Goal: Information Seeking & Learning: Understand process/instructions

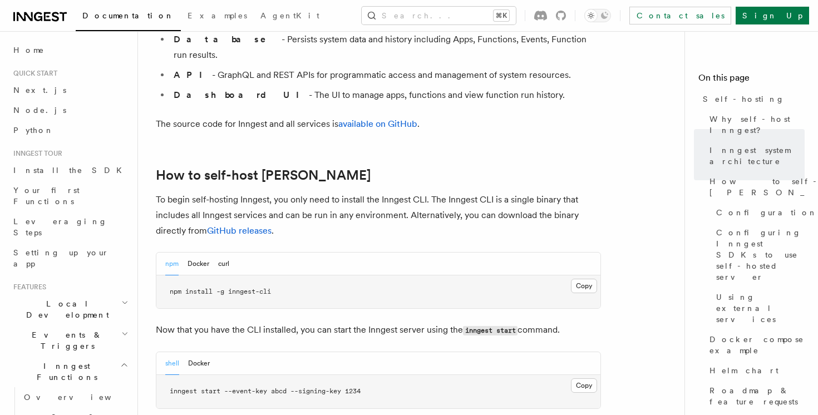
scroll to position [1002, 0]
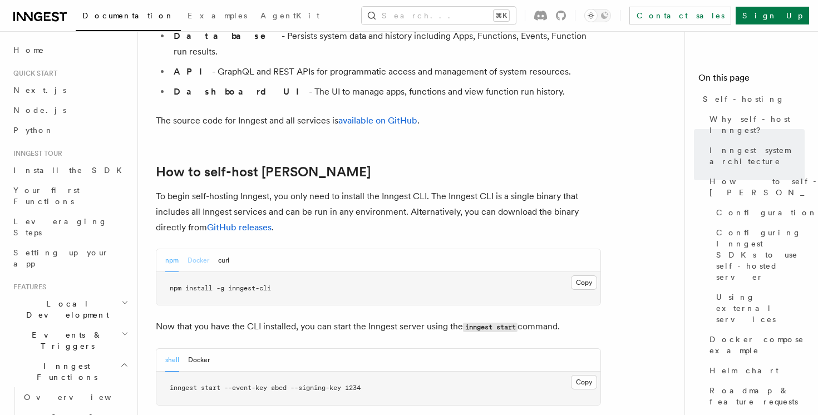
click at [201, 249] on button "Docker" at bounding box center [198, 260] width 22 height 23
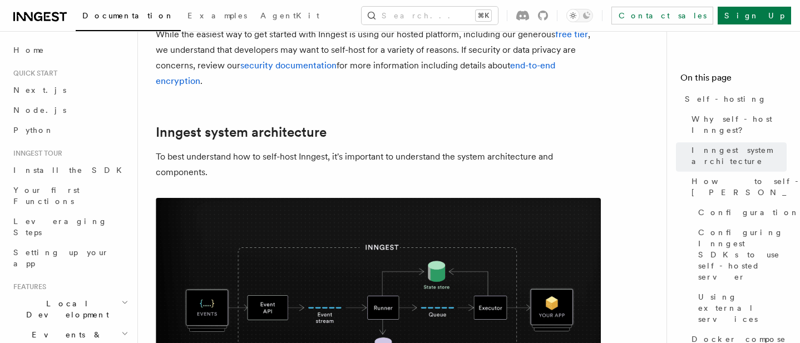
scroll to position [0, 0]
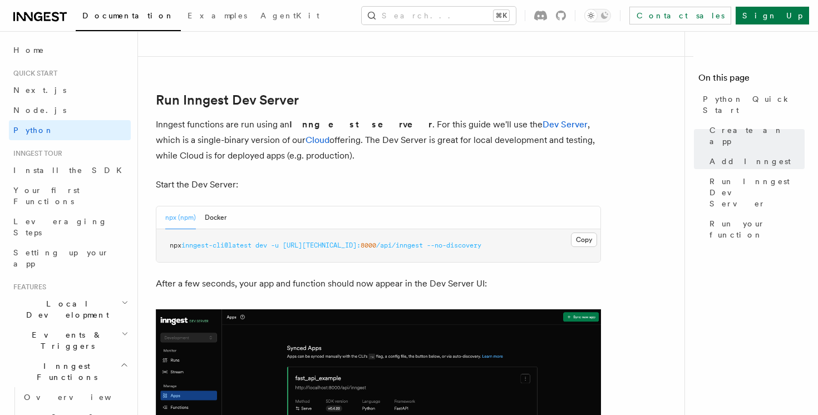
scroll to position [1320, 0]
click at [215, 212] on button "Docker" at bounding box center [216, 216] width 22 height 23
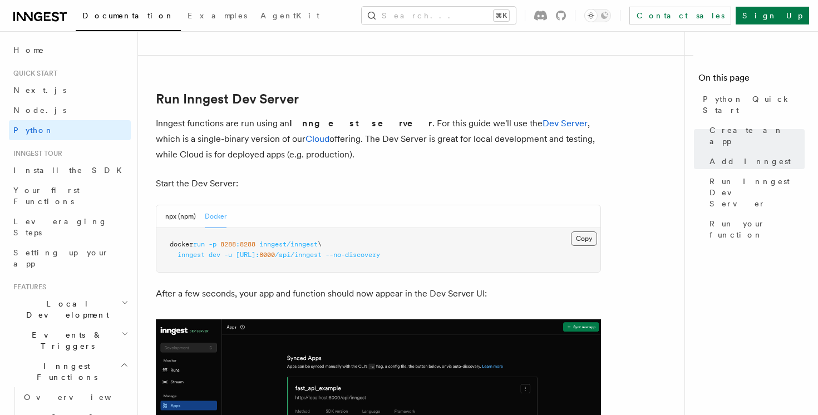
click at [581, 235] on button "Copy Copied" at bounding box center [584, 238] width 26 height 14
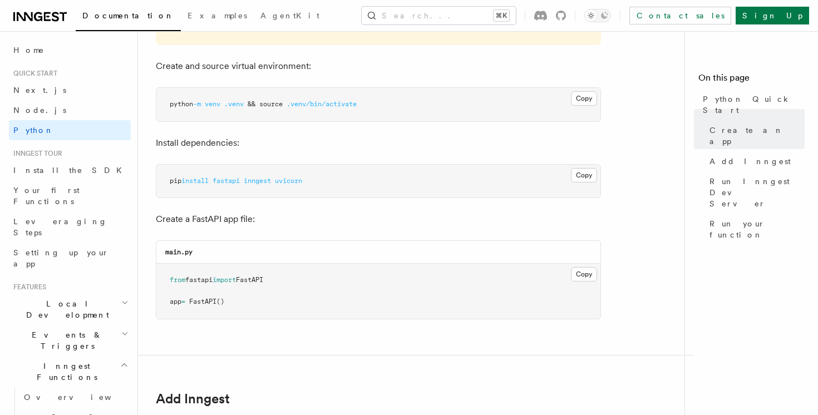
scroll to position [317, 0]
drag, startPoint x: 231, startPoint y: 305, endPoint x: 166, endPoint y: 280, distance: 69.7
click at [166, 280] on pre "from fastapi import FastAPI app = FastAPI ()" at bounding box center [378, 289] width 444 height 55
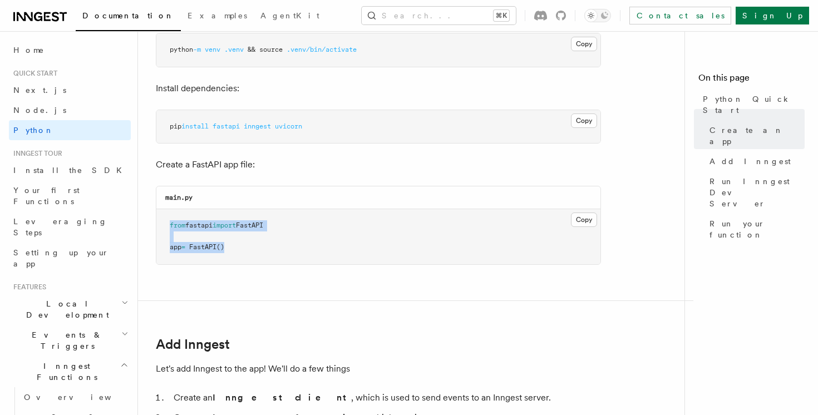
scroll to position [378, 0]
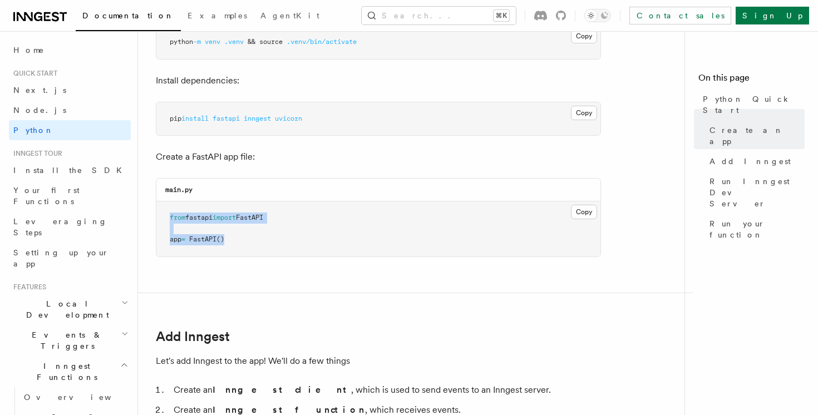
copy code "from fastapi import FastAPI app = FastAPI ()"
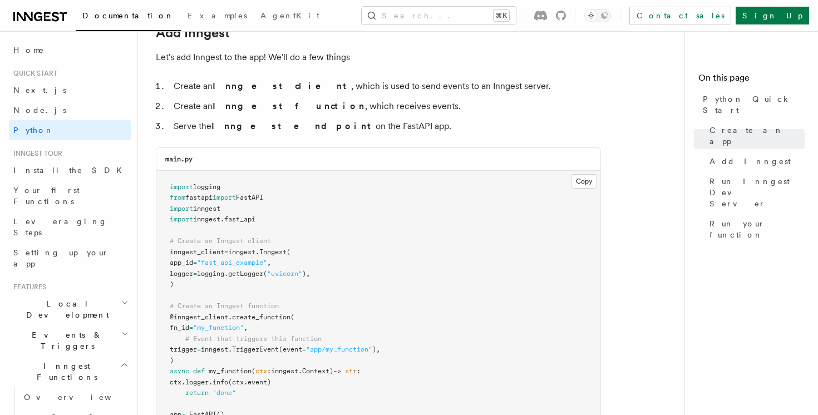
scroll to position [683, 0]
drag, startPoint x: 239, startPoint y: 254, endPoint x: 255, endPoint y: 254, distance: 15.6
click at [255, 254] on span "inngest" at bounding box center [241, 251] width 27 height 8
drag, startPoint x: 270, startPoint y: 252, endPoint x: 292, endPoint y: 256, distance: 21.9
click at [292, 256] on pre "import logging from fastapi import FastAPI import inngest import inngest . fast…" at bounding box center [378, 317] width 444 height 294
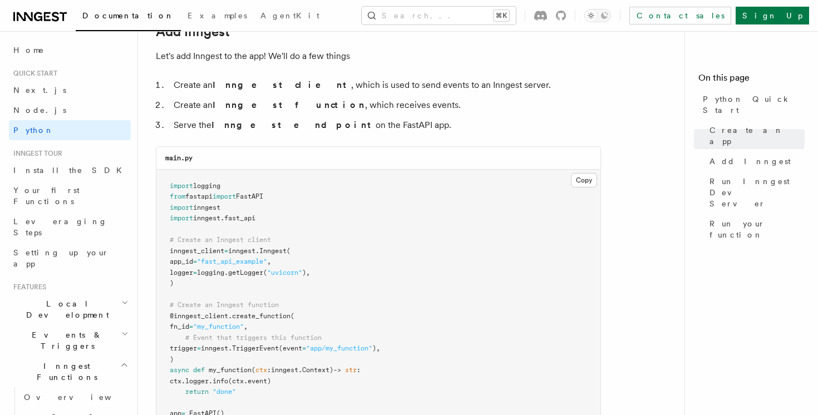
click at [311, 260] on pre "import logging from fastapi import FastAPI import inngest import inngest . fast…" at bounding box center [378, 317] width 444 height 294
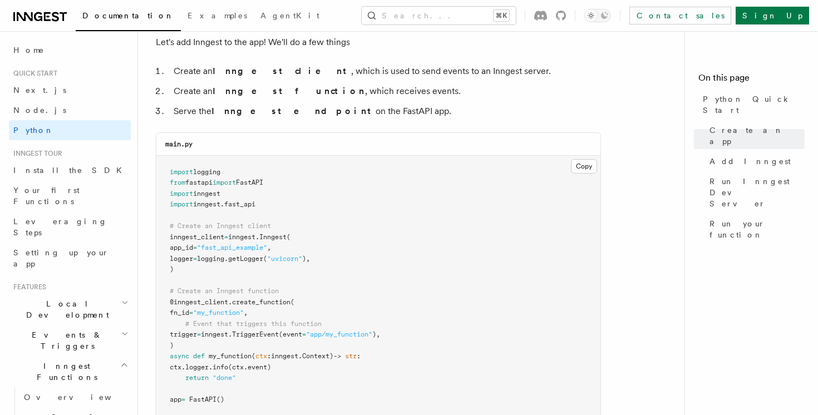
scroll to position [702, 0]
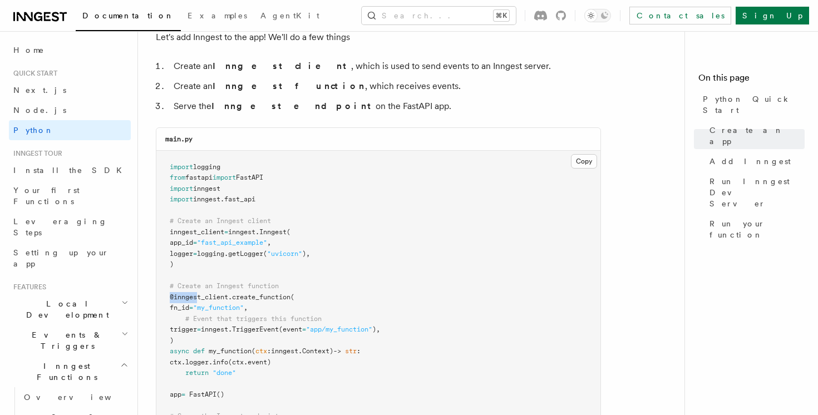
drag, startPoint x: 167, startPoint y: 298, endPoint x: 196, endPoint y: 296, distance: 29.0
click at [196, 296] on pre "import logging from fastapi import FastAPI import inngest import inngest . fast…" at bounding box center [378, 298] width 444 height 294
click at [384, 263] on pre "import logging from fastapi import FastAPI import inngest import inngest . fast…" at bounding box center [378, 298] width 444 height 294
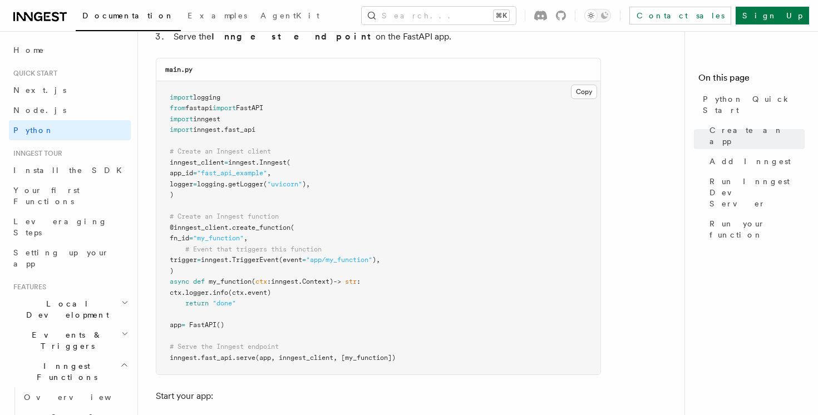
scroll to position [766, 0]
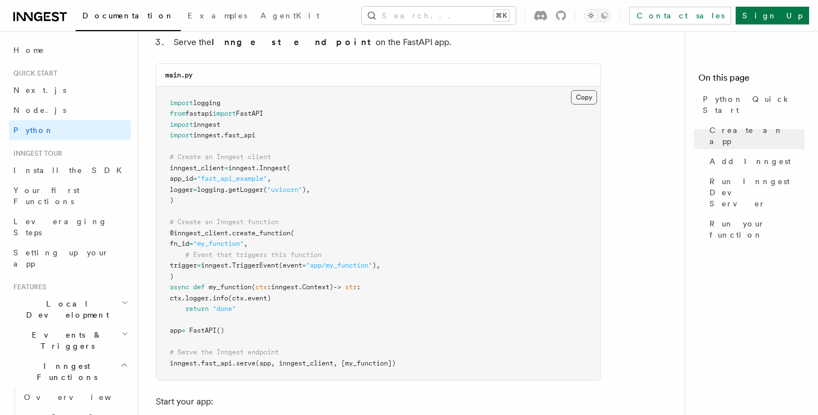
click at [581, 96] on button "Copy Copied" at bounding box center [584, 97] width 26 height 14
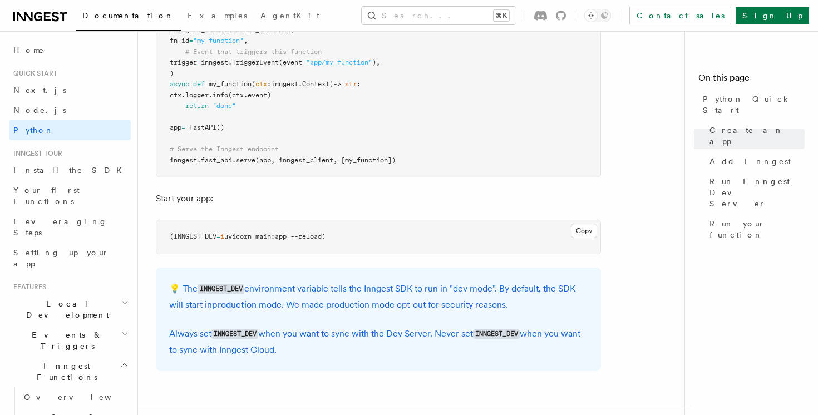
scroll to position [969, 0]
drag, startPoint x: 259, startPoint y: 334, endPoint x: 216, endPoint y: 335, distance: 42.8
click at [216, 335] on code "INNGEST_DEV" at bounding box center [234, 333] width 47 height 9
copy code "INNGEST_DEV"
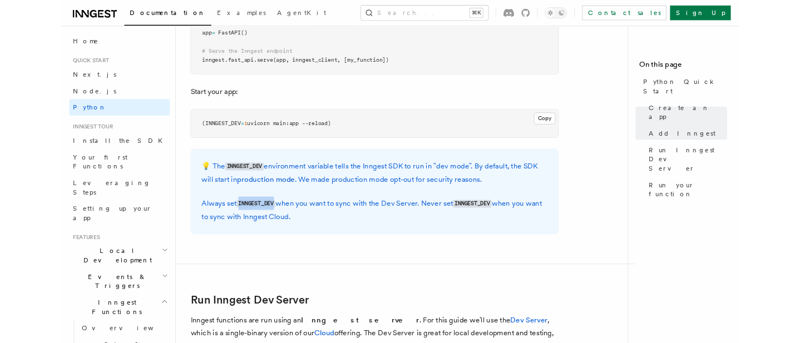
scroll to position [1056, 0]
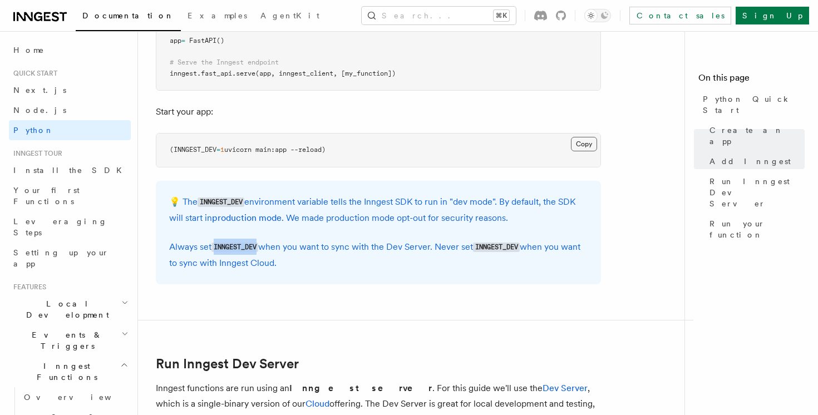
click at [586, 145] on button "Copy Copied" at bounding box center [584, 144] width 26 height 14
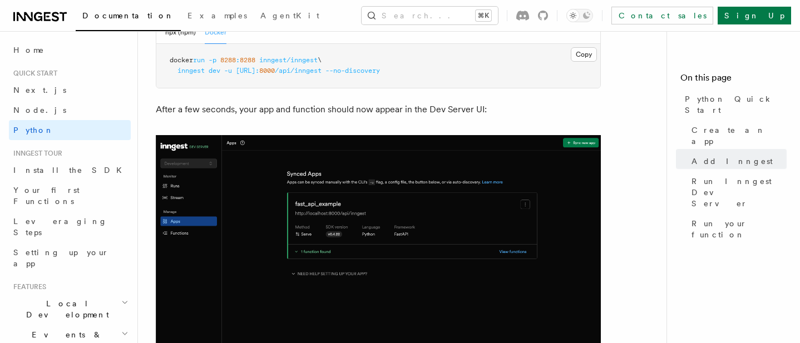
scroll to position [1509, 0]
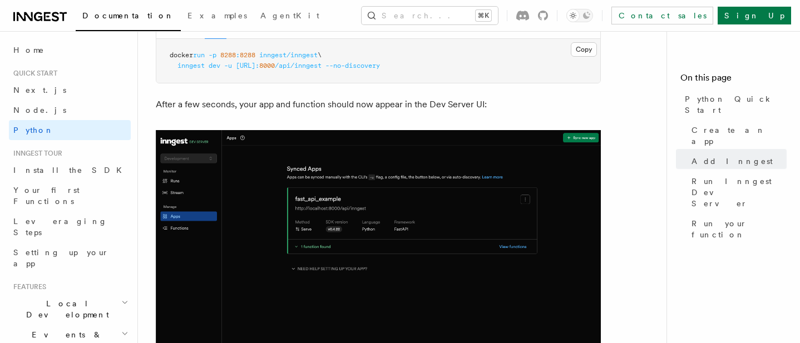
drag, startPoint x: 311, startPoint y: 209, endPoint x: 398, endPoint y: 4, distance: 222.6
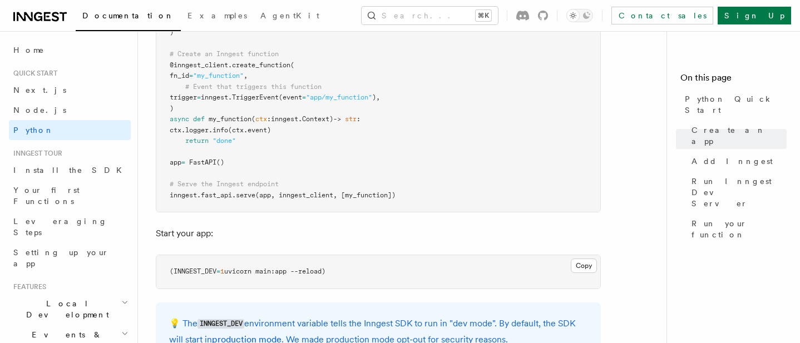
scroll to position [929, 0]
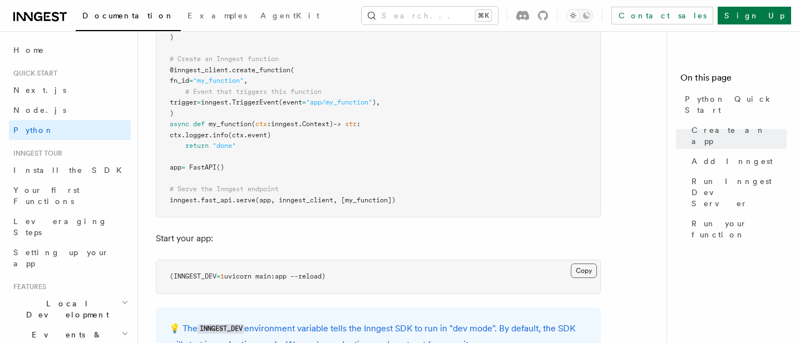
click at [578, 270] on button "Copy Copied" at bounding box center [584, 271] width 26 height 14
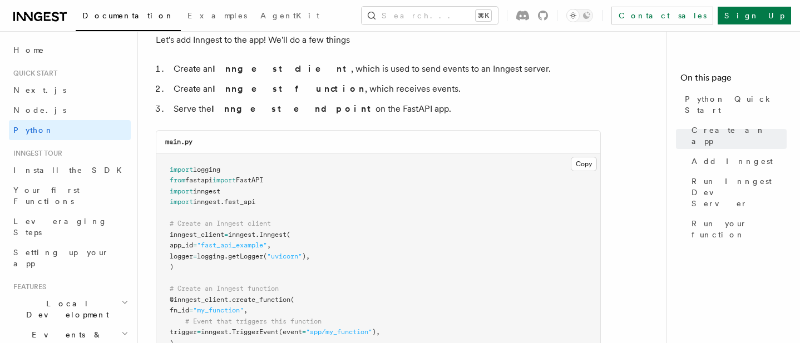
scroll to position [696, 0]
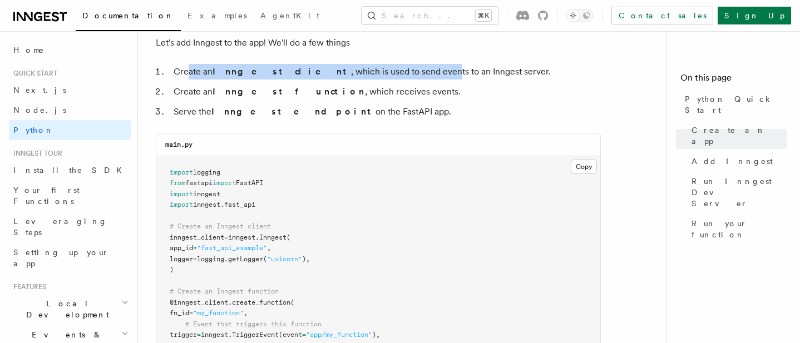
drag, startPoint x: 189, startPoint y: 74, endPoint x: 379, endPoint y: 73, distance: 189.6
click at [379, 73] on li "Create an Inngest client , which is used to send events to an Inngest server." at bounding box center [385, 72] width 430 height 16
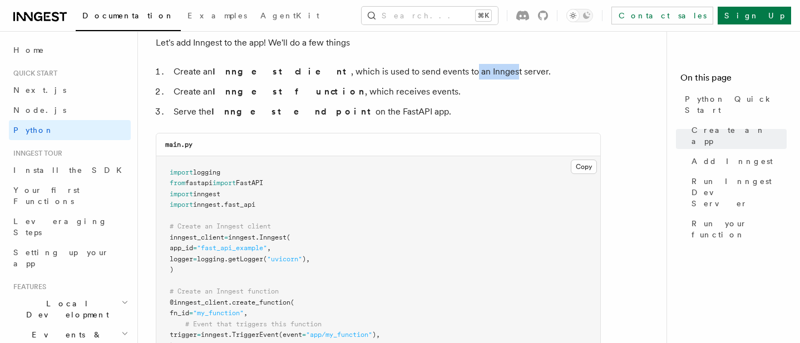
drag, startPoint x: 397, startPoint y: 75, endPoint x: 438, endPoint y: 73, distance: 40.6
click at [438, 73] on li "Create an Inngest client , which is used to send events to an Inngest server." at bounding box center [385, 72] width 430 height 16
drag, startPoint x: 185, startPoint y: 92, endPoint x: 243, endPoint y: 91, distance: 58.4
click at [243, 91] on li "Create an Inngest function , which receives events." at bounding box center [385, 92] width 430 height 16
drag, startPoint x: 303, startPoint y: 92, endPoint x: 345, endPoint y: 92, distance: 42.3
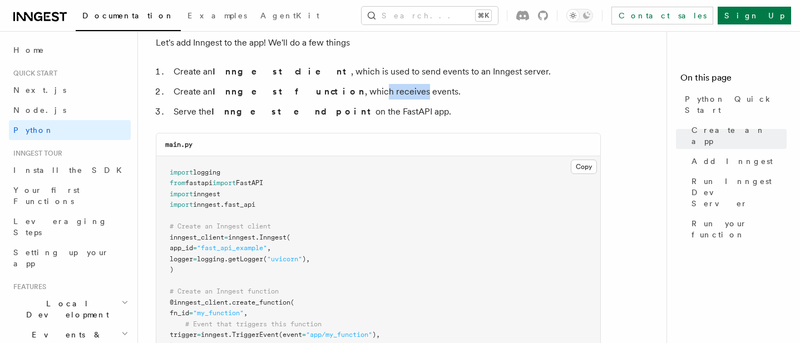
click at [345, 92] on li "Create an Inngest function , which receives events." at bounding box center [385, 92] width 430 height 16
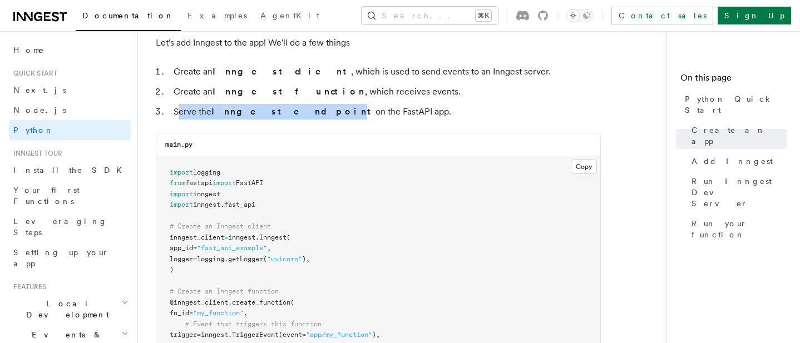
drag, startPoint x: 180, startPoint y: 110, endPoint x: 277, endPoint y: 108, distance: 97.3
click at [278, 108] on li "Serve the Inngest endpoint on the FastAPI app." at bounding box center [385, 112] width 430 height 16
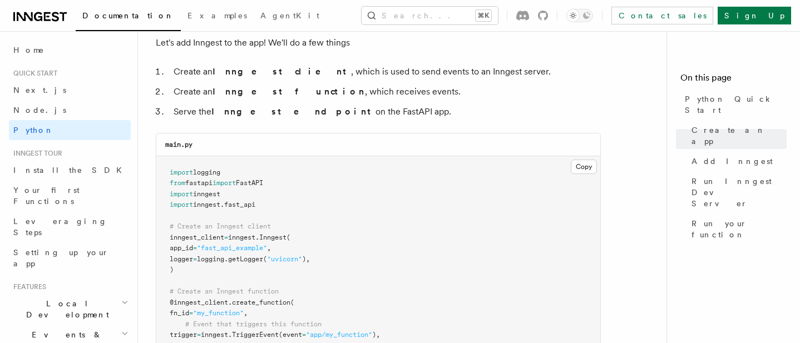
click at [407, 109] on li "Serve the Inngest endpoint on the FastAPI app." at bounding box center [385, 112] width 430 height 16
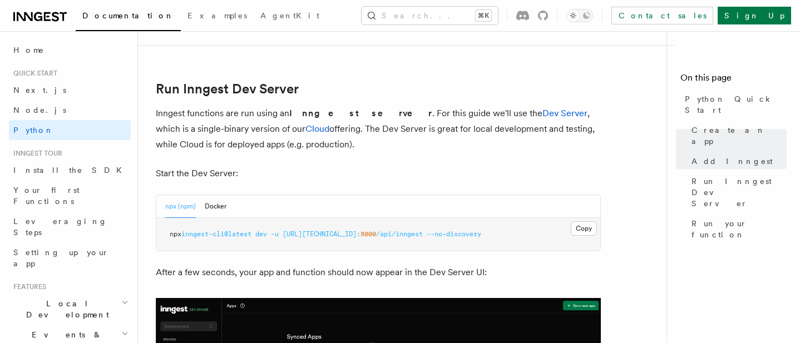
scroll to position [1331, 0]
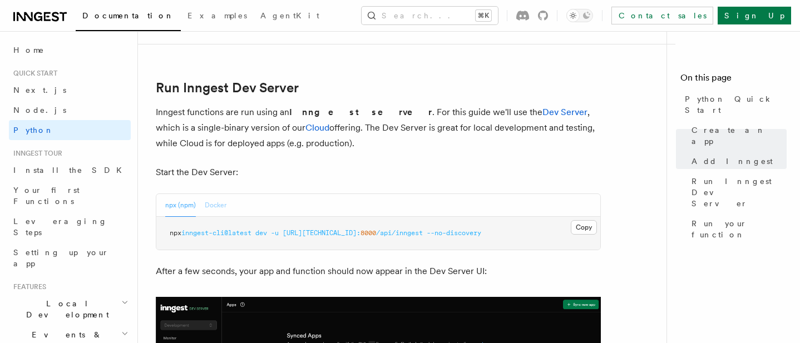
click at [215, 209] on button "Docker" at bounding box center [216, 205] width 22 height 23
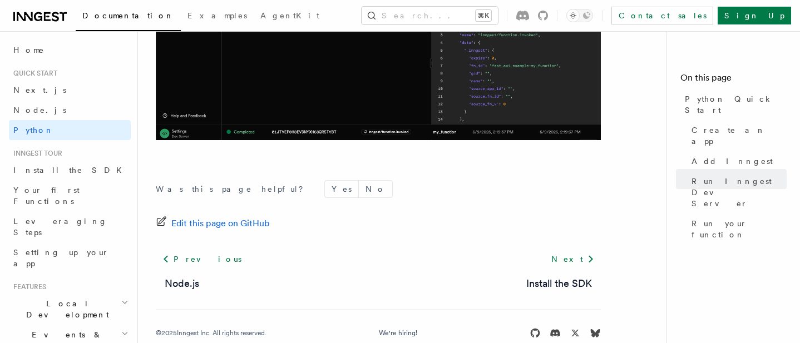
scroll to position [2228, 0]
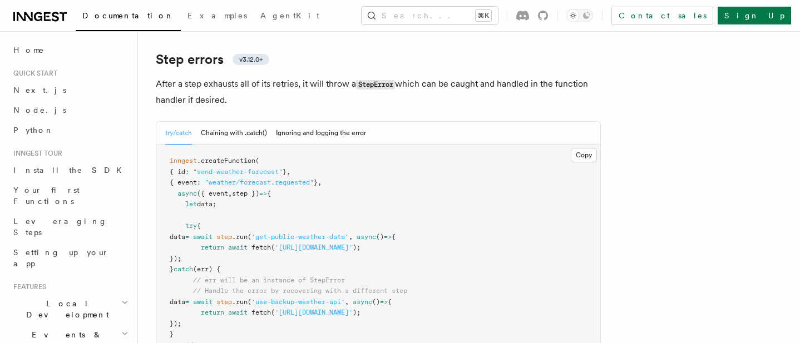
scroll to position [171, 0]
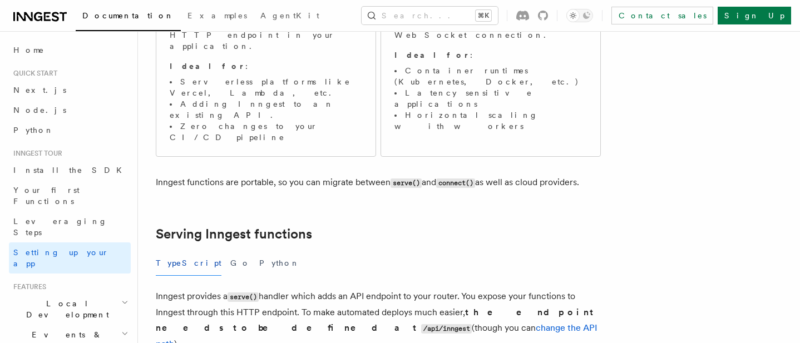
scroll to position [236, 0]
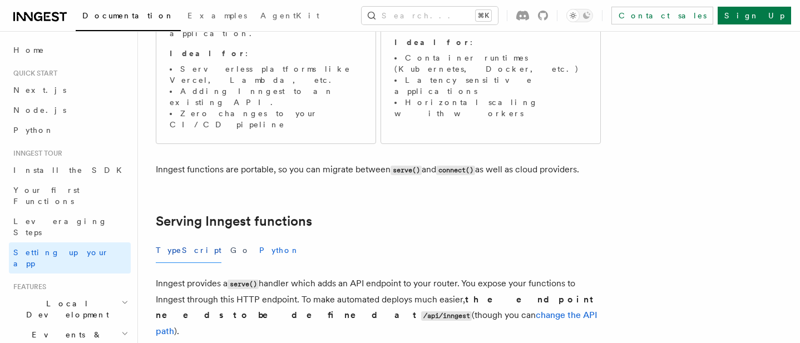
click at [259, 238] on button "Python" at bounding box center [279, 250] width 41 height 25
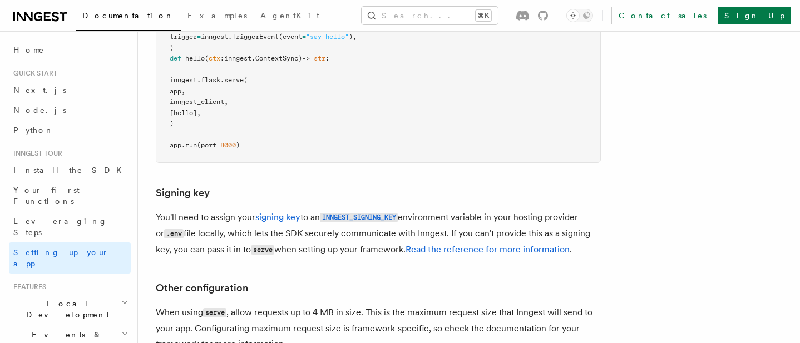
scroll to position [688, 0]
click at [324, 219] on article "Inngest tour Setting up your Inngest app With Inngest, you define functions or …" at bounding box center [415, 26] width 519 height 1332
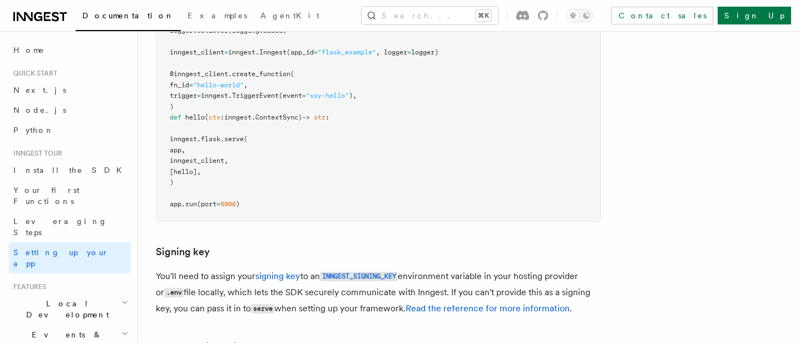
scroll to position [623, 0]
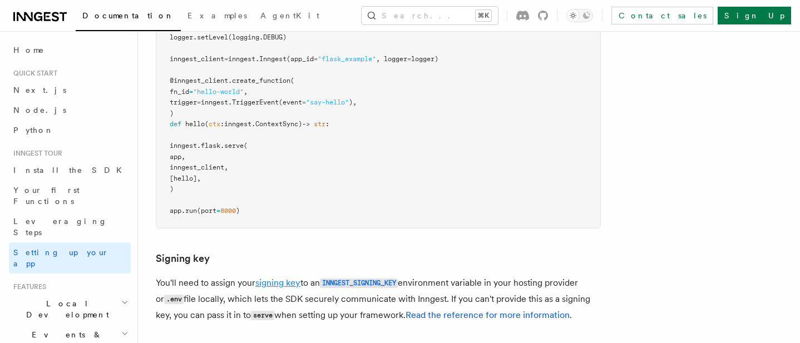
click at [281, 278] on link "signing key" at bounding box center [277, 283] width 45 height 11
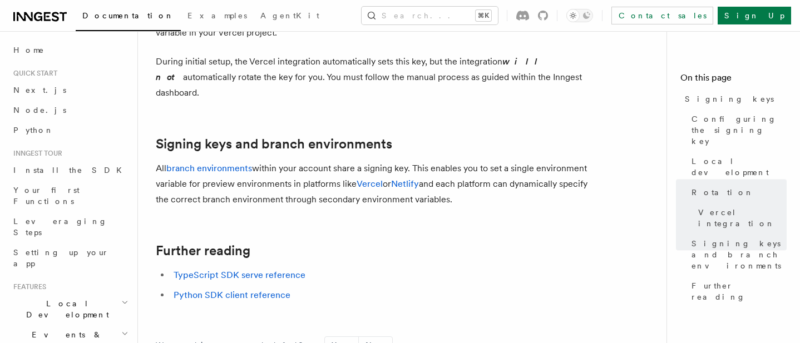
scroll to position [1220, 0]
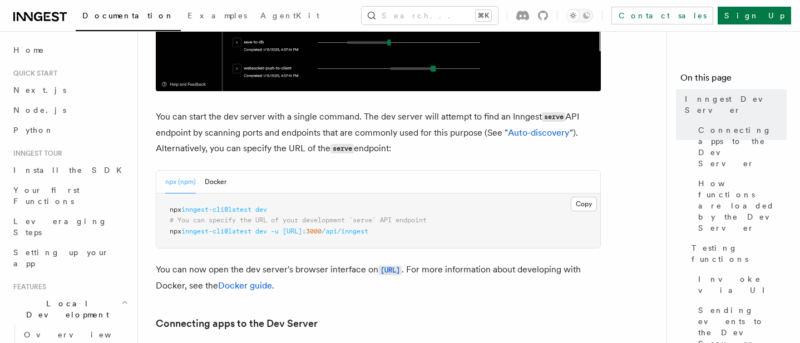
scroll to position [395, 0]
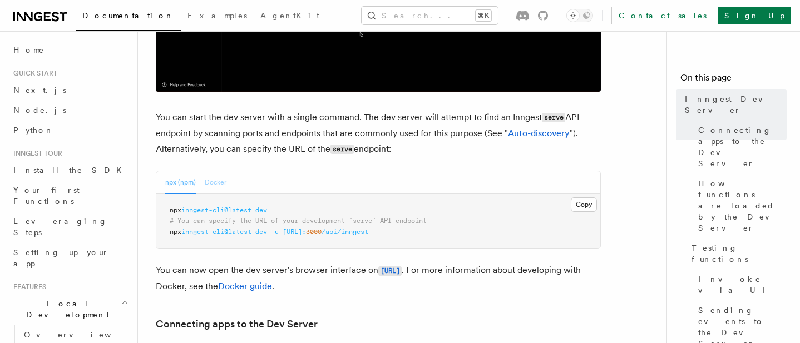
click at [214, 187] on button "Docker" at bounding box center [216, 182] width 22 height 23
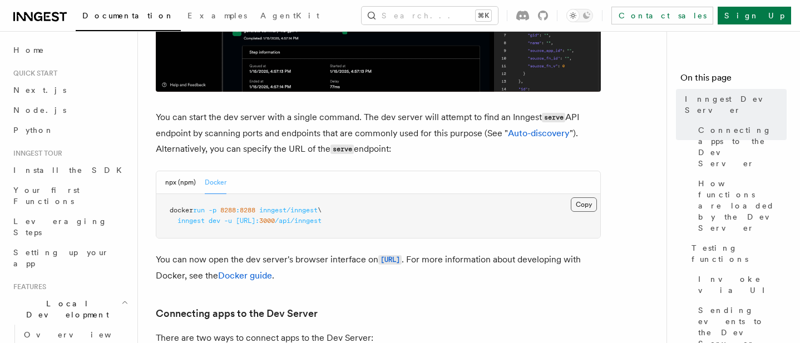
click at [579, 203] on button "Copy Copied" at bounding box center [584, 204] width 26 height 14
